Goal: Find specific page/section: Find specific page/section

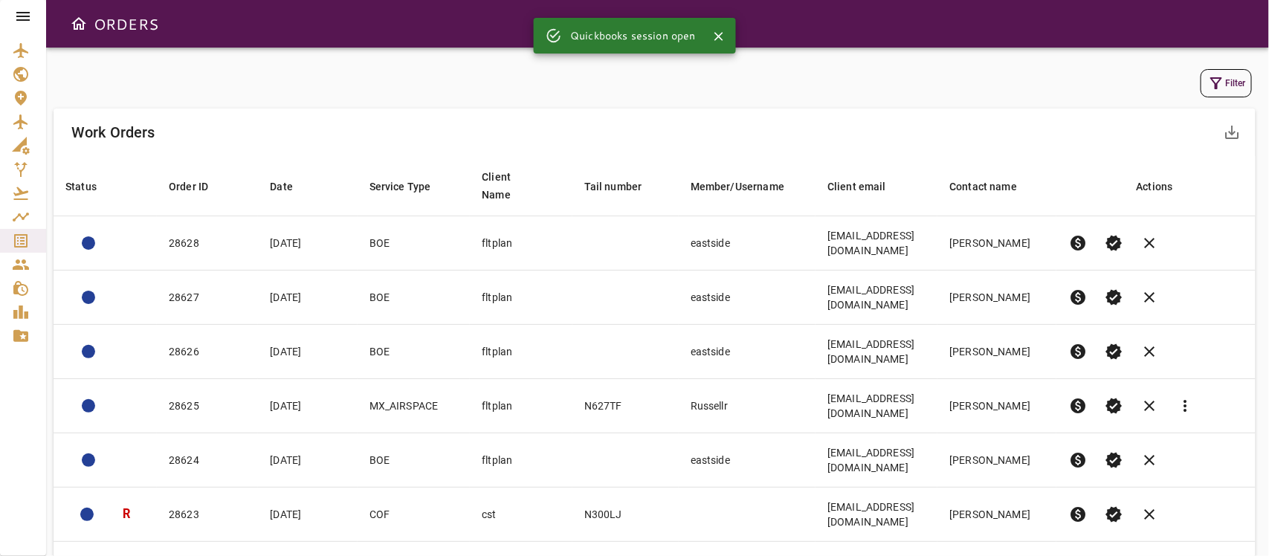
click at [1213, 86] on icon "button" at bounding box center [1217, 83] width 18 height 18
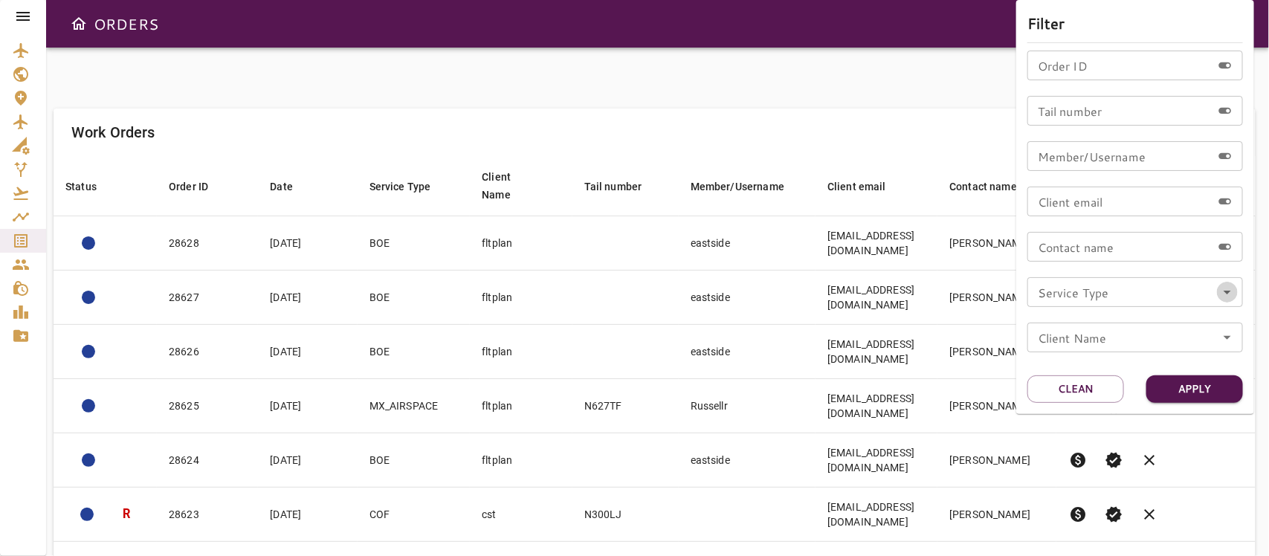
click at [1227, 294] on icon "Open" at bounding box center [1228, 292] width 18 height 18
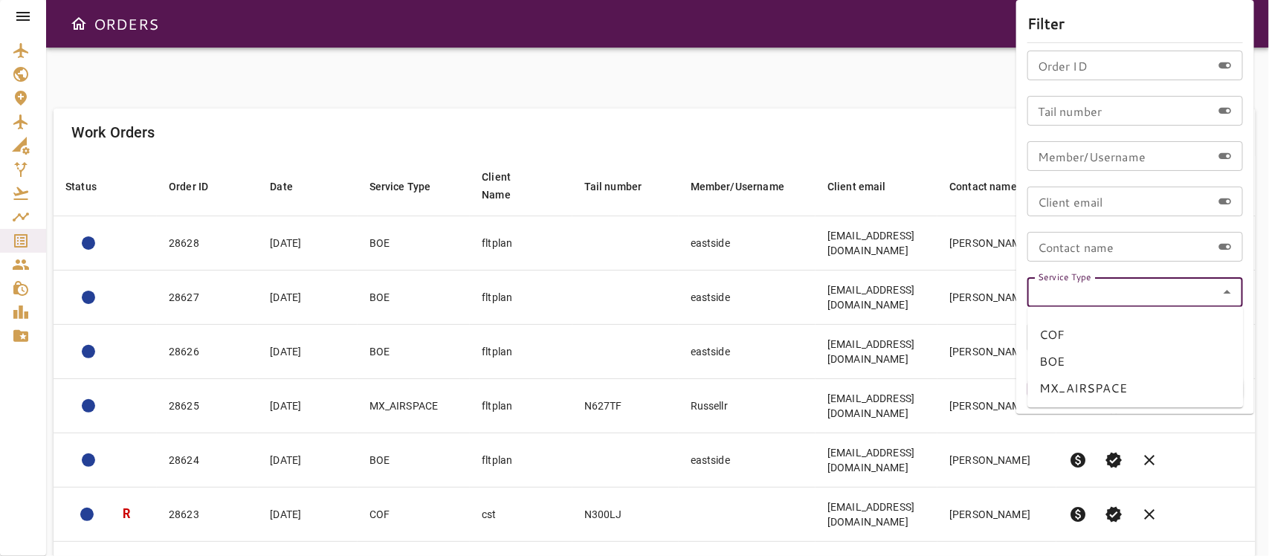
click at [1090, 388] on li "MX_AIRSPACE" at bounding box center [1136, 389] width 216 height 27
type input "**********"
click at [1195, 395] on button "Apply" at bounding box center [1195, 390] width 97 height 28
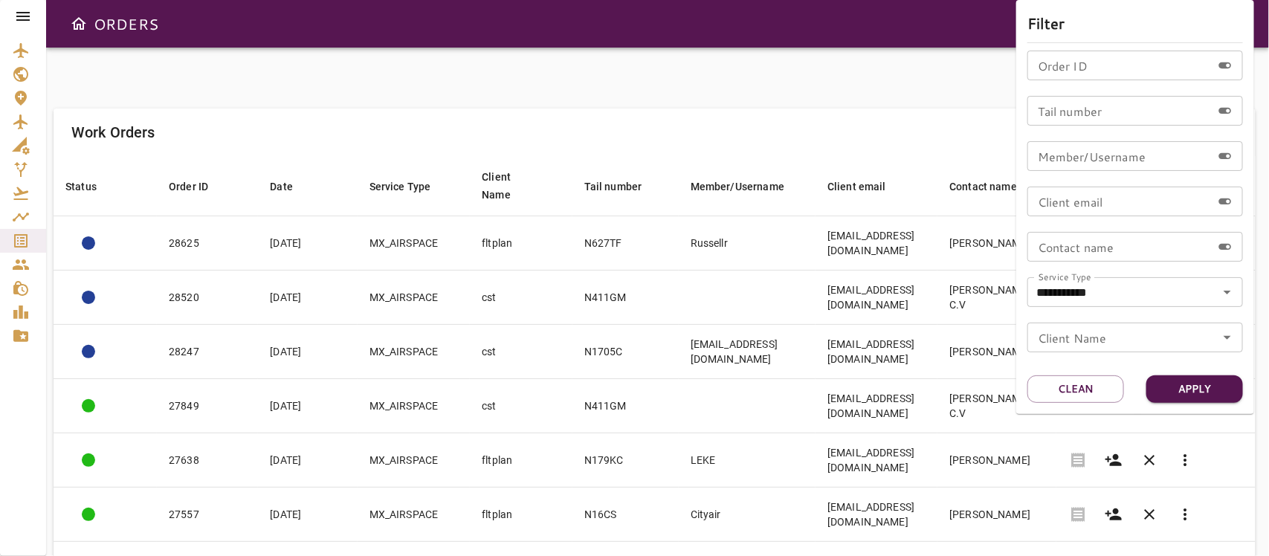
click at [782, 97] on div at bounding box center [634, 278] width 1269 height 556
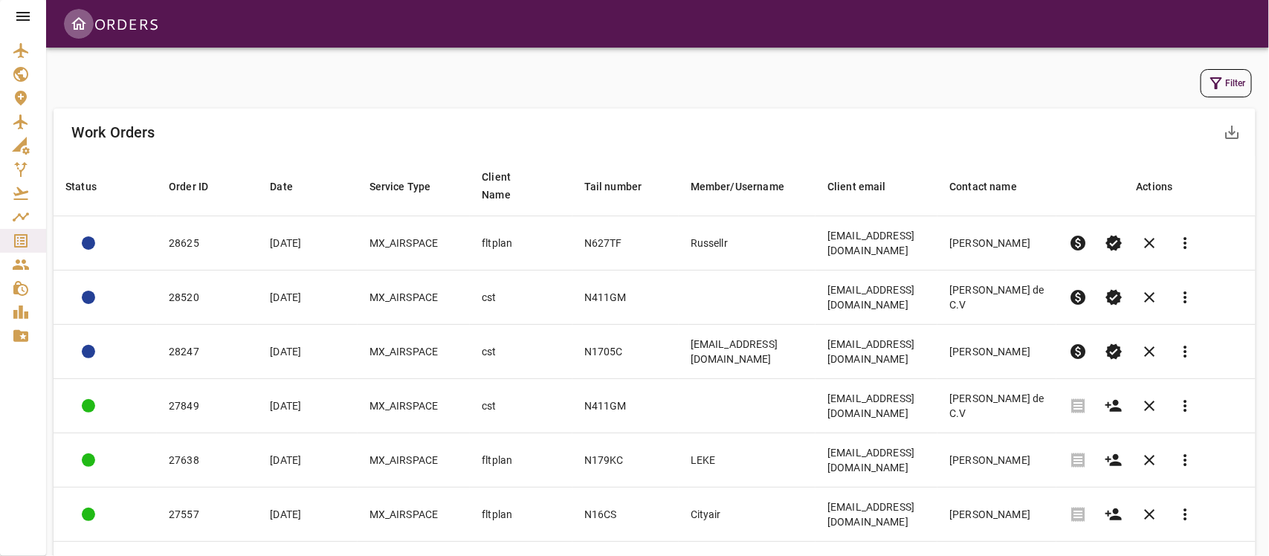
click at [79, 23] on icon "Open drawer" at bounding box center [79, 24] width 18 height 18
